Goal: Entertainment & Leisure: Consume media (video, audio)

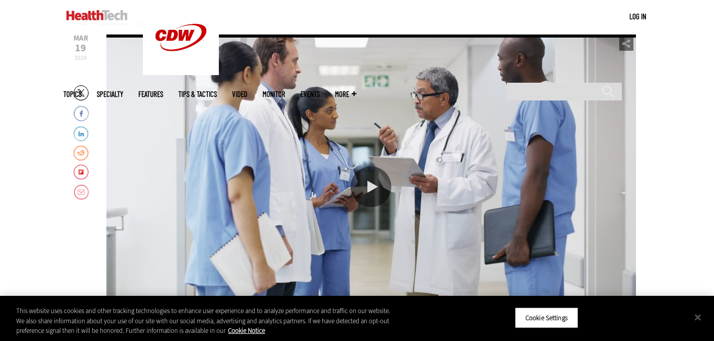
scroll to position [145, 0]
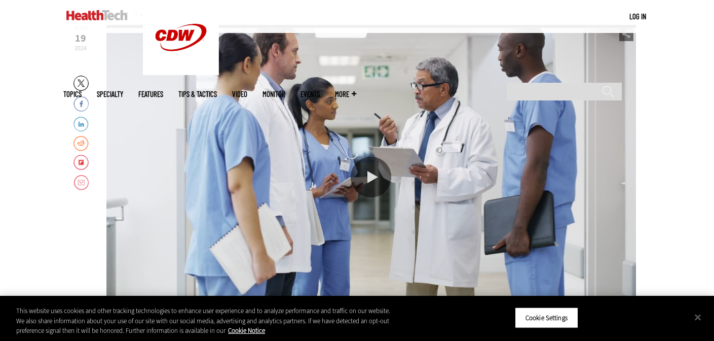
click at [373, 172] on div "Play or Pause Video" at bounding box center [371, 177] width 41 height 41
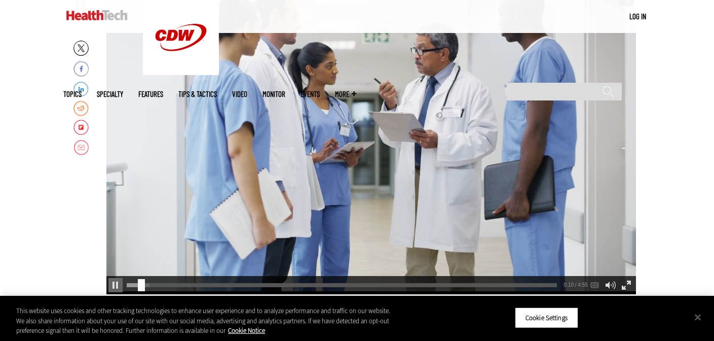
scroll to position [181, 0]
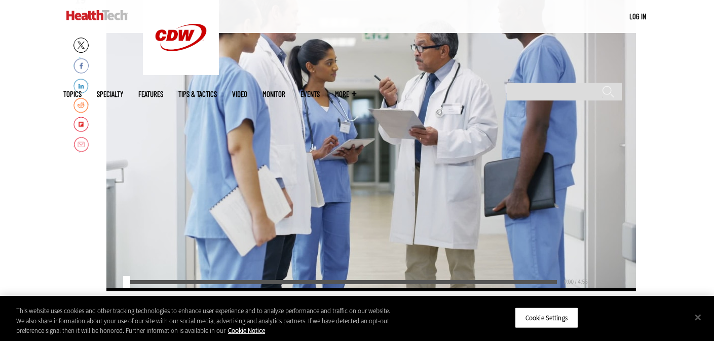
scroll to position [174, 0]
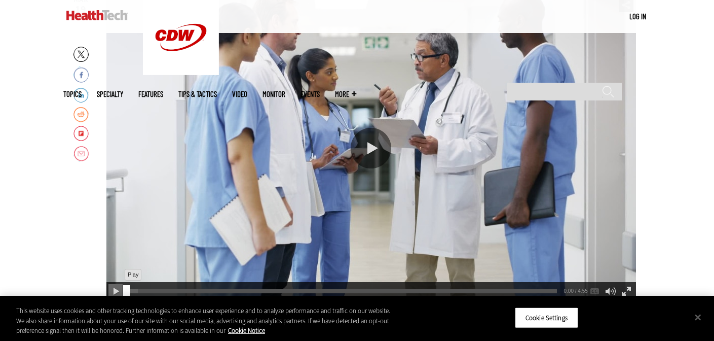
click at [115, 289] on div "Play" at bounding box center [115, 291] width 14 height 14
click at [288, 178] on div "video is playing" at bounding box center [371, 148] width 530 height 304
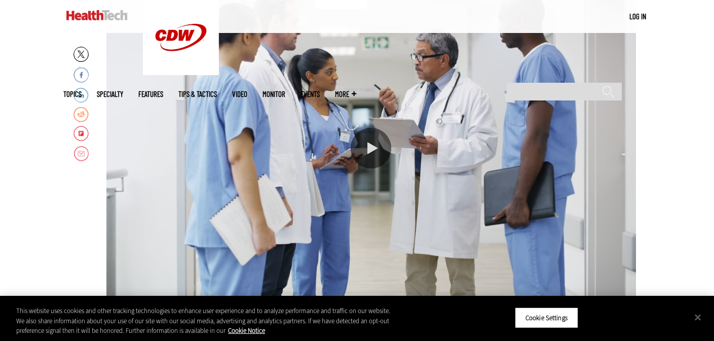
click at [288, 178] on div "video is playing" at bounding box center [371, 148] width 530 height 304
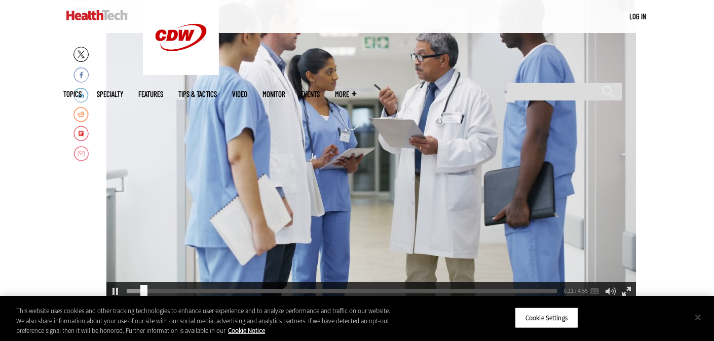
click at [697, 319] on button "Close" at bounding box center [698, 317] width 22 height 22
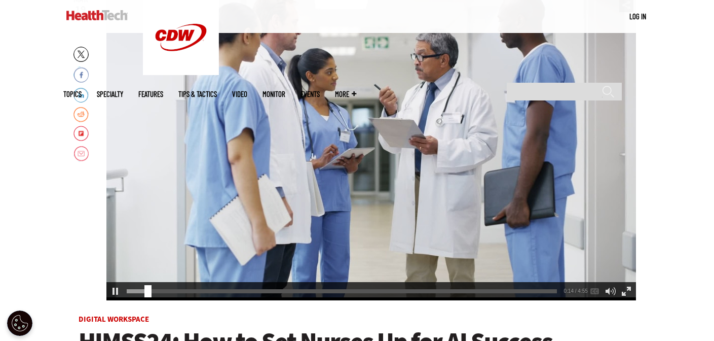
click at [475, 178] on div "video is playing" at bounding box center [371, 148] width 530 height 304
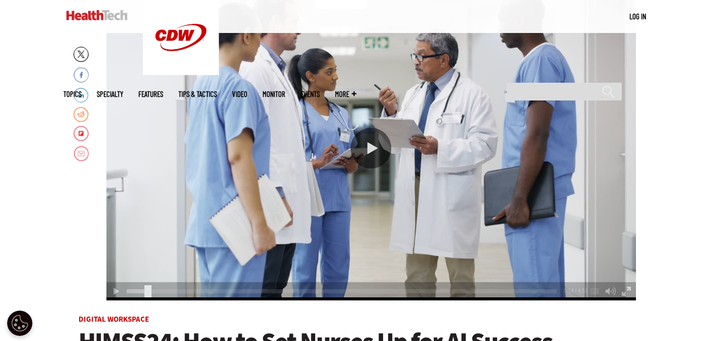
click at [309, 195] on div "video is playing" at bounding box center [371, 148] width 530 height 304
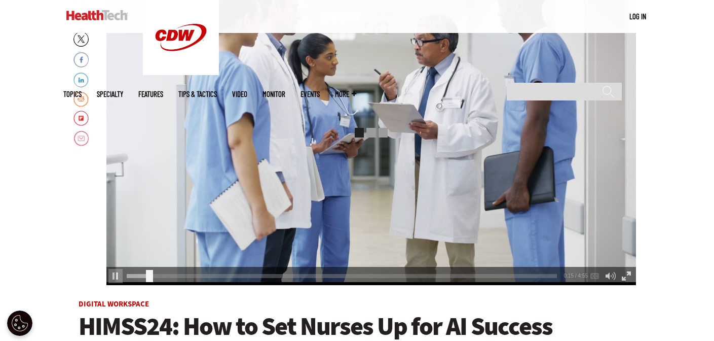
scroll to position [189, 0]
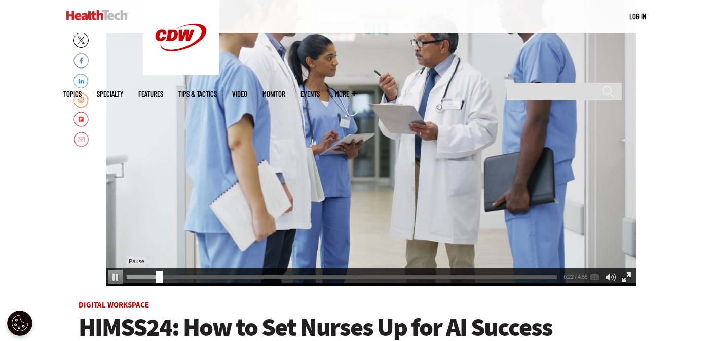
click at [116, 276] on div "Pause" at bounding box center [115, 277] width 14 height 14
click at [116, 276] on div "Play" at bounding box center [115, 277] width 14 height 14
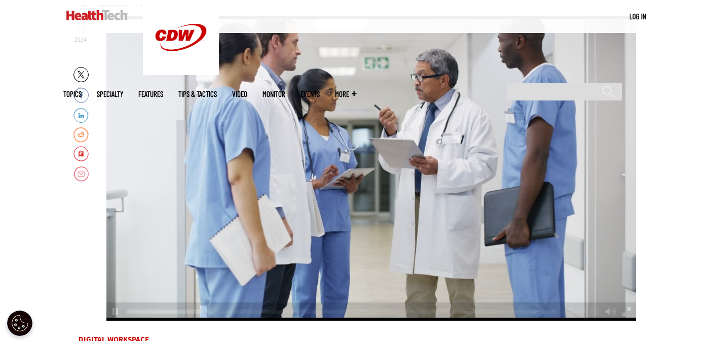
scroll to position [154, 0]
